Goal: Transaction & Acquisition: Download file/media

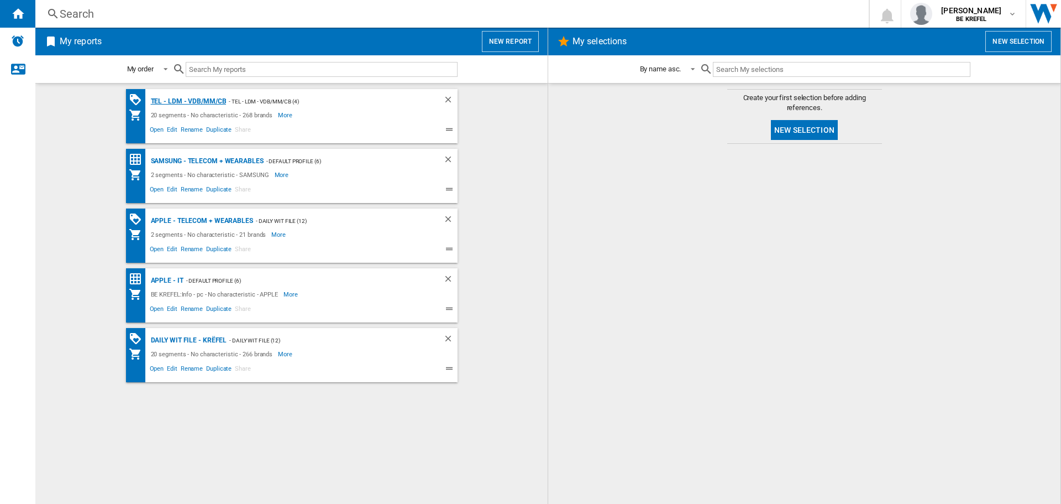
click at [194, 101] on div "TEL - LDM - VDB/MM/CB" at bounding box center [187, 102] width 79 height 14
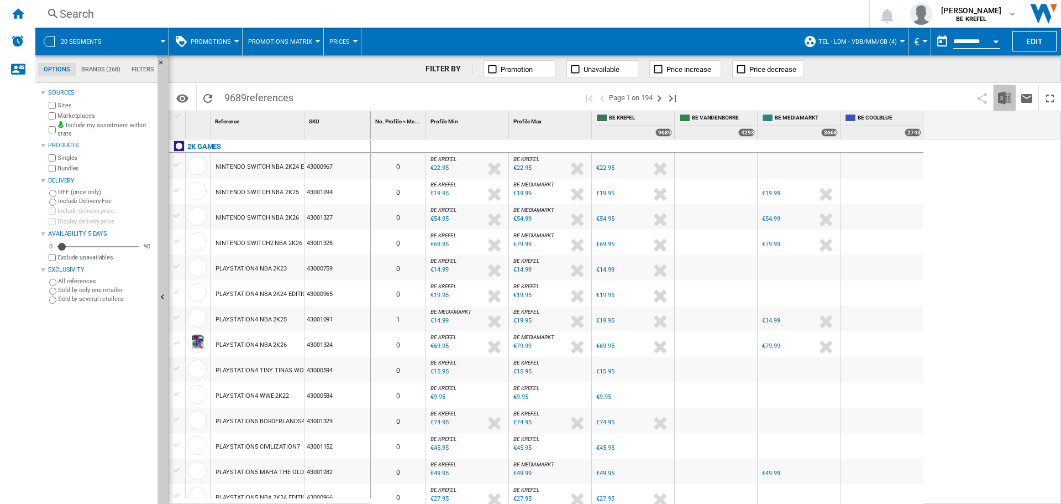
click at [1002, 97] on img "Download in Excel" at bounding box center [1004, 97] width 13 height 13
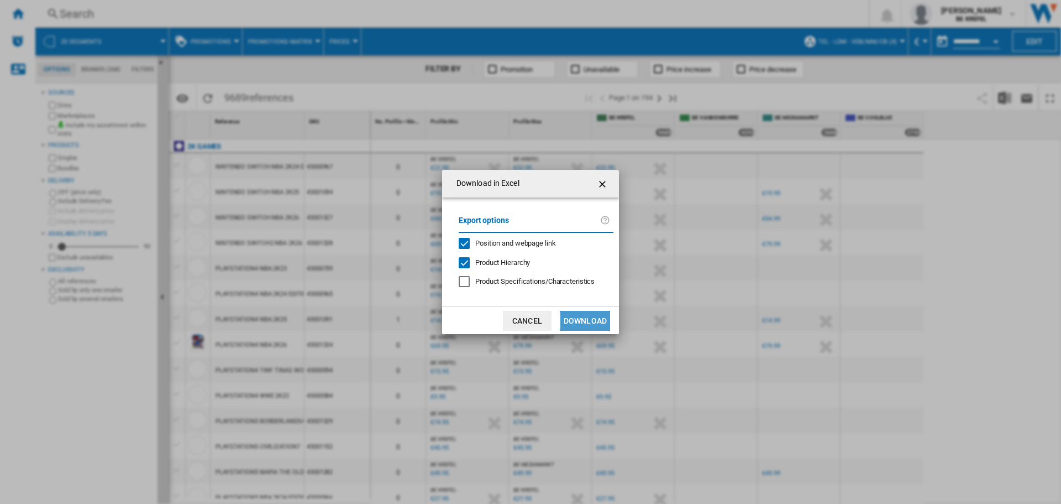
click at [601, 317] on button "Download" at bounding box center [586, 321] width 50 height 20
